Goal: Information Seeking & Learning: Check status

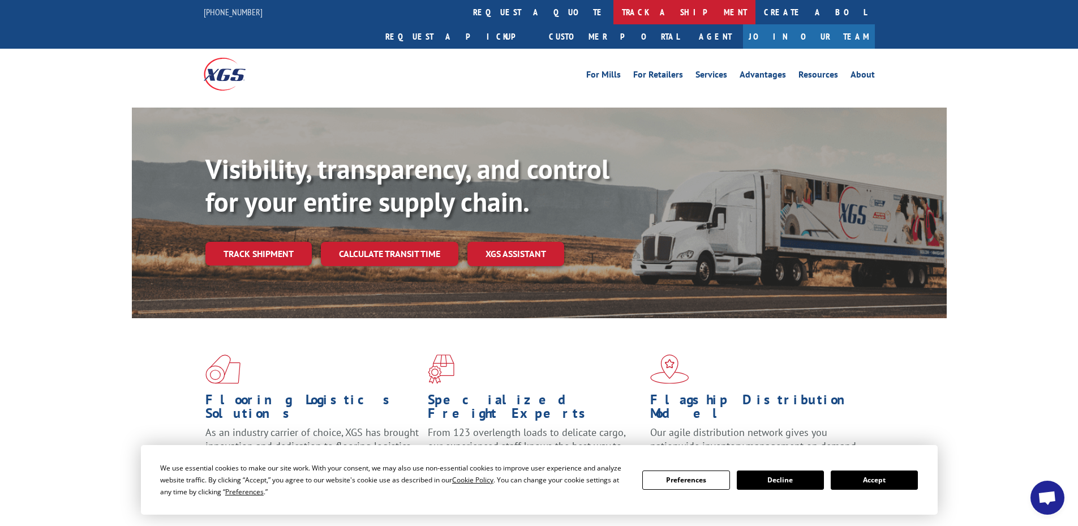
click at [613, 9] on link "track a shipment" at bounding box center [684, 12] width 142 height 24
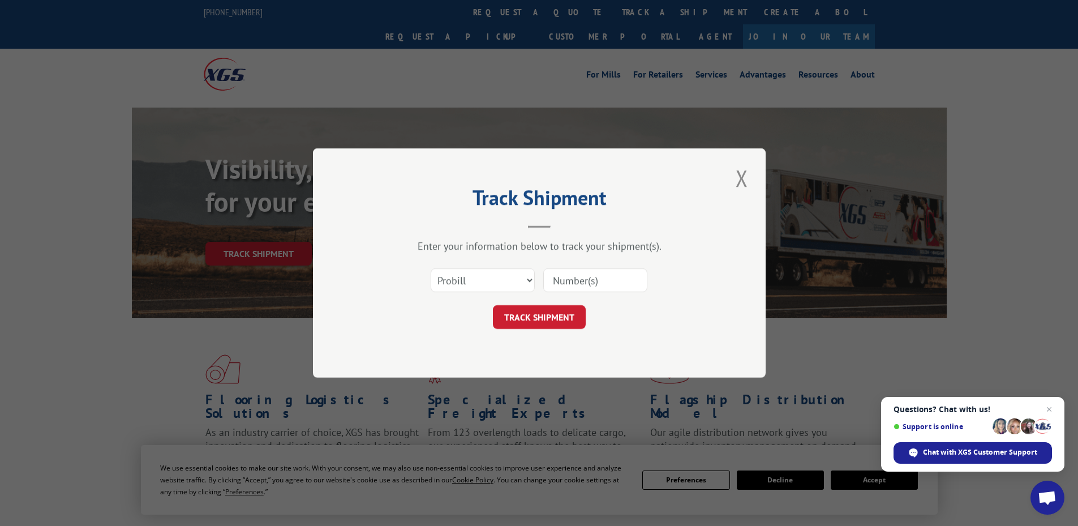
paste input "4896231"
type input "4896231"
click at [486, 274] on select "Select category... Probill BOL PO" at bounding box center [483, 280] width 104 height 24
select select "bol"
click at [431, 268] on select "Select category... Probill BOL PO" at bounding box center [483, 280] width 104 height 24
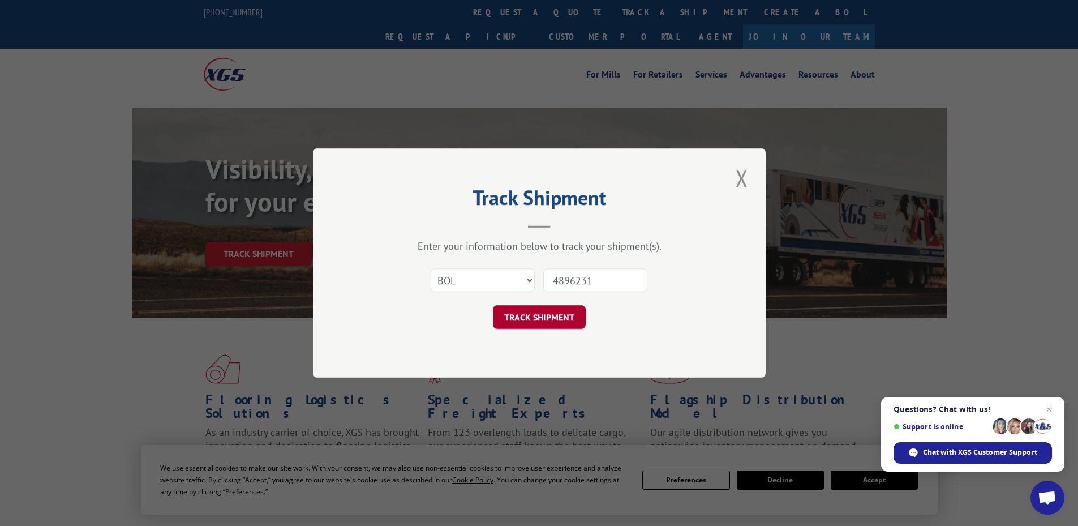
click at [519, 317] on button "TRACK SHIPMENT" at bounding box center [539, 317] width 93 height 24
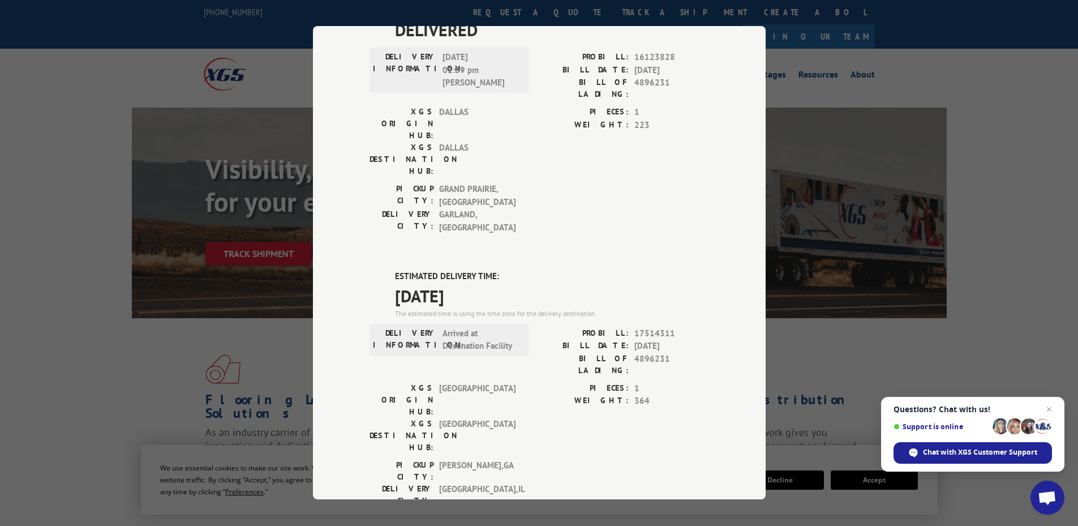
scroll to position [113, 0]
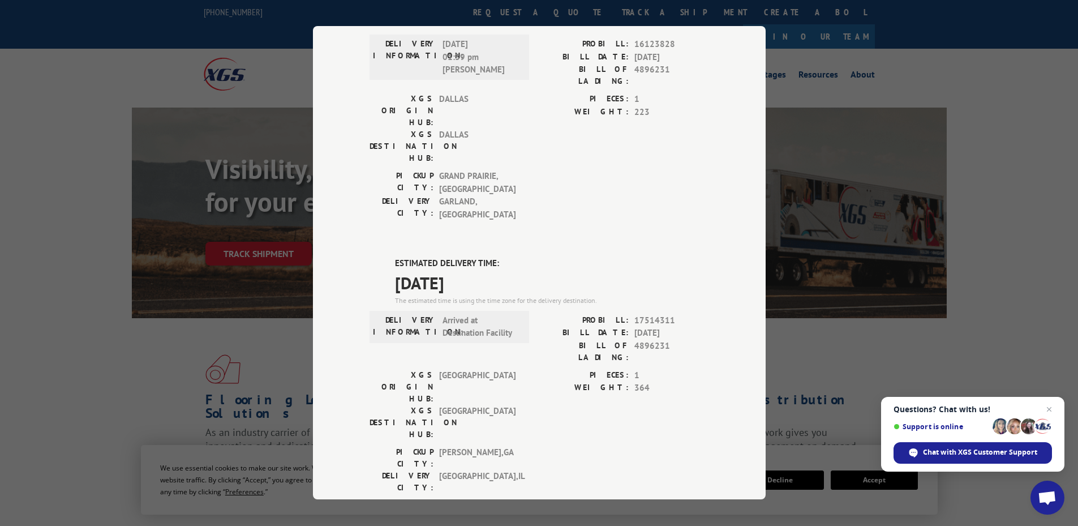
drag, startPoint x: 483, startPoint y: 207, endPoint x: 391, endPoint y: 216, distance: 92.2
click at [395, 270] on span "[DATE]" at bounding box center [552, 282] width 314 height 25
copy span "[DATE]"
